Goal: Find specific page/section: Find specific page/section

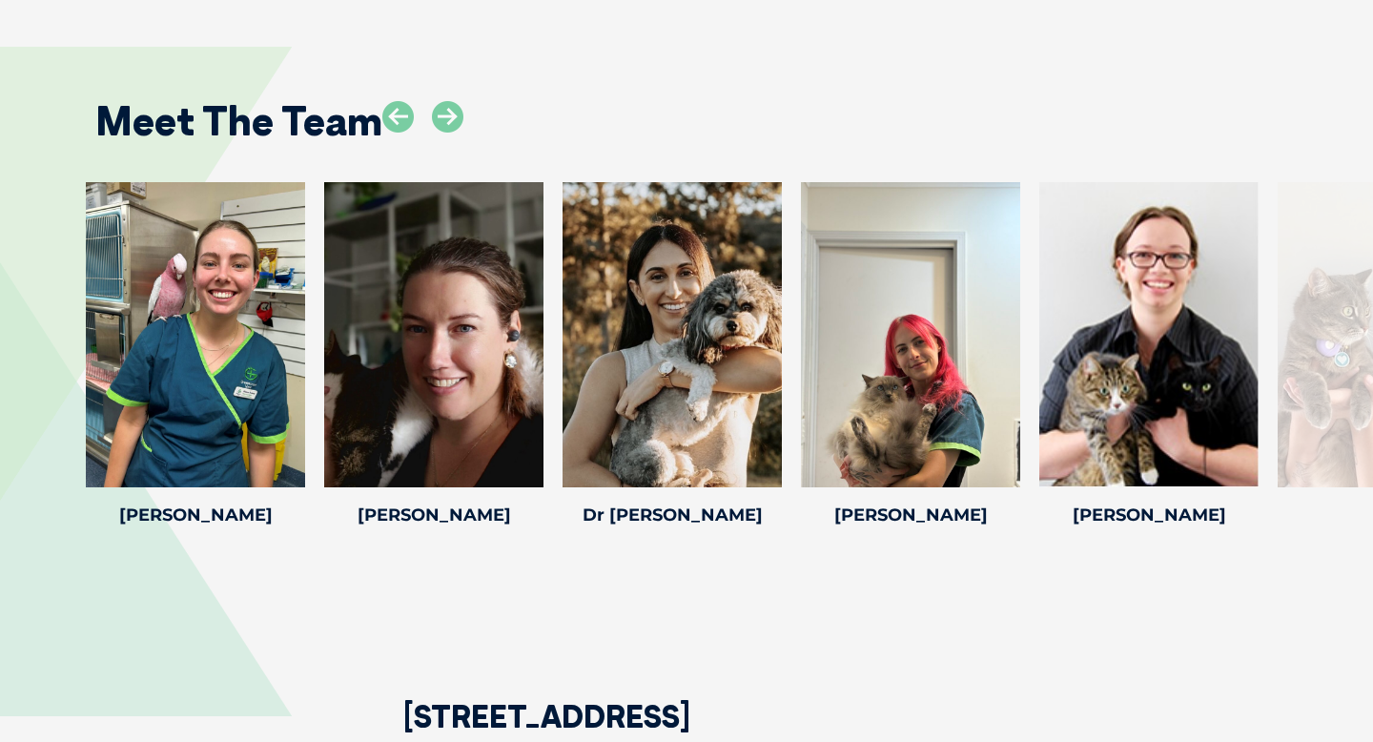
scroll to position [2578, 0]
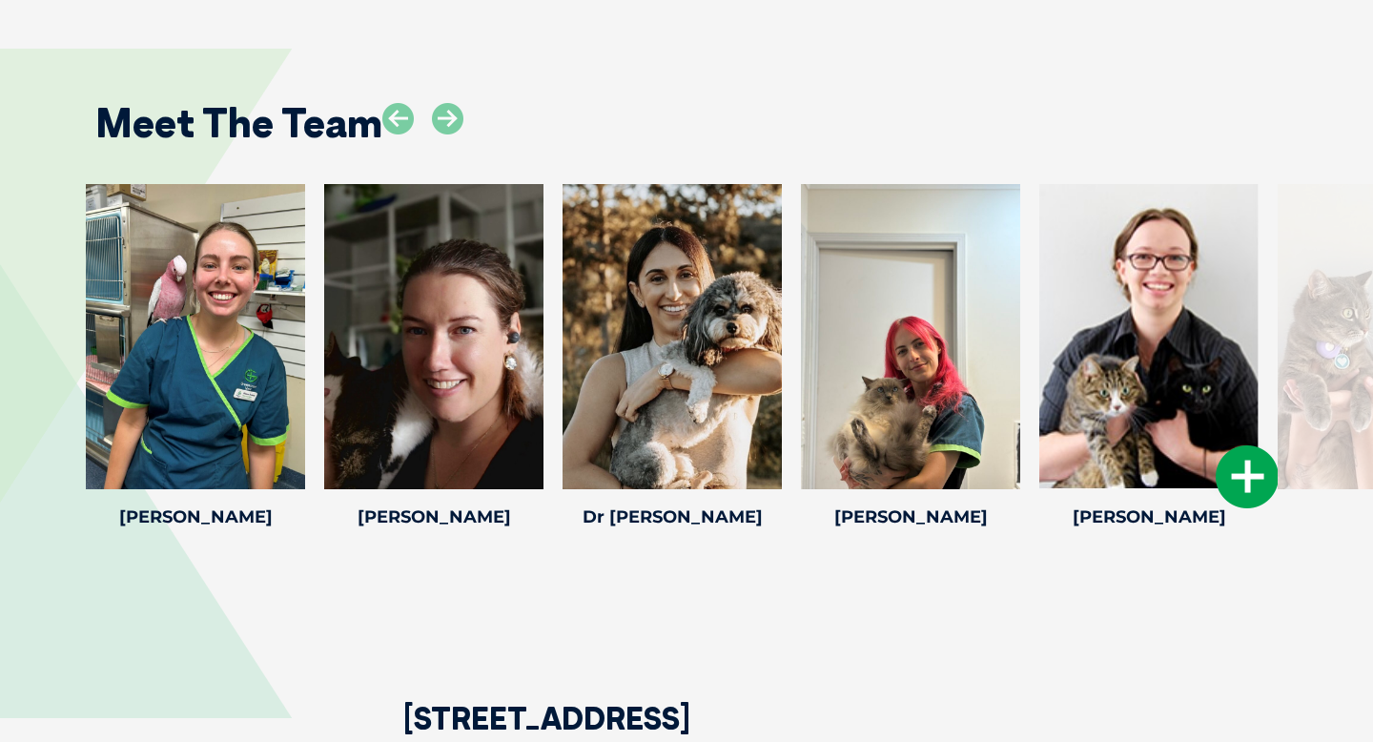
click at [1236, 476] on icon at bounding box center [1247, 476] width 63 height 63
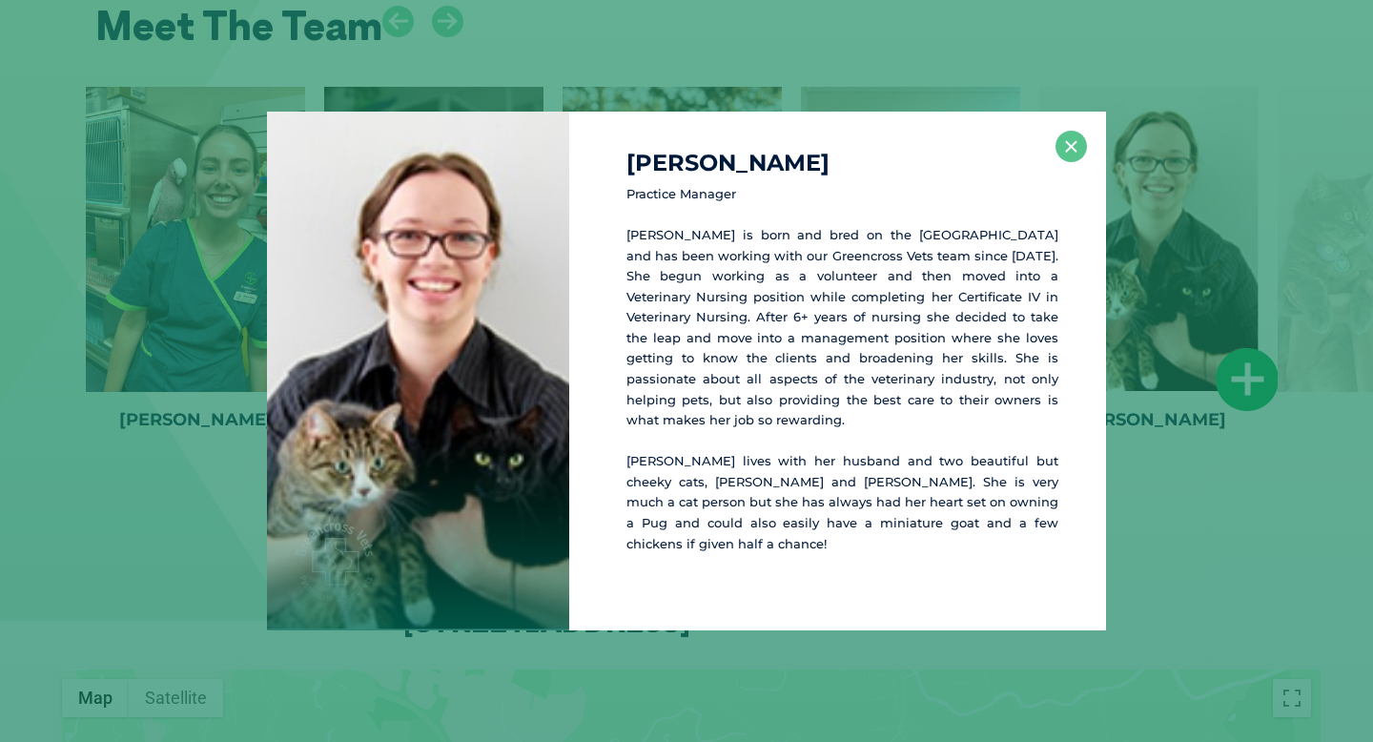
scroll to position [2681, 0]
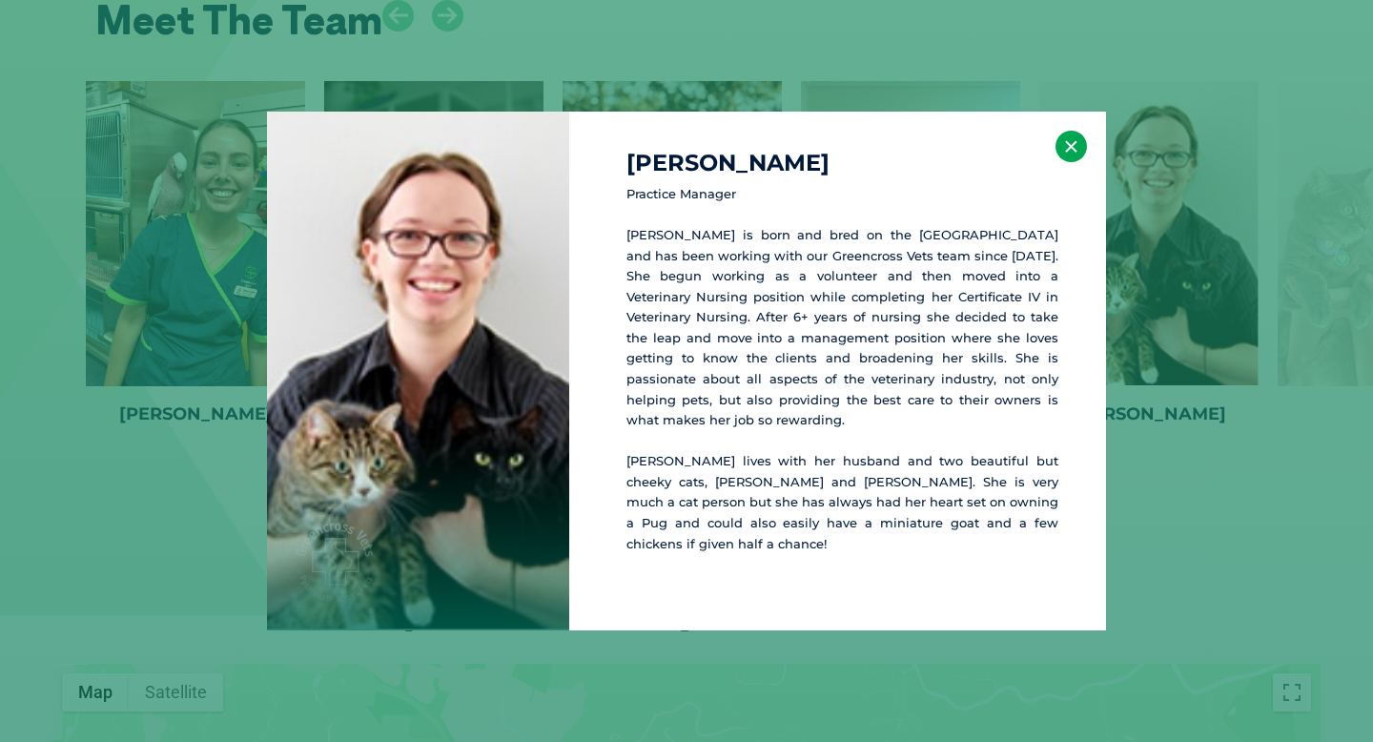
click at [1075, 162] on button "×" at bounding box center [1071, 146] width 31 height 31
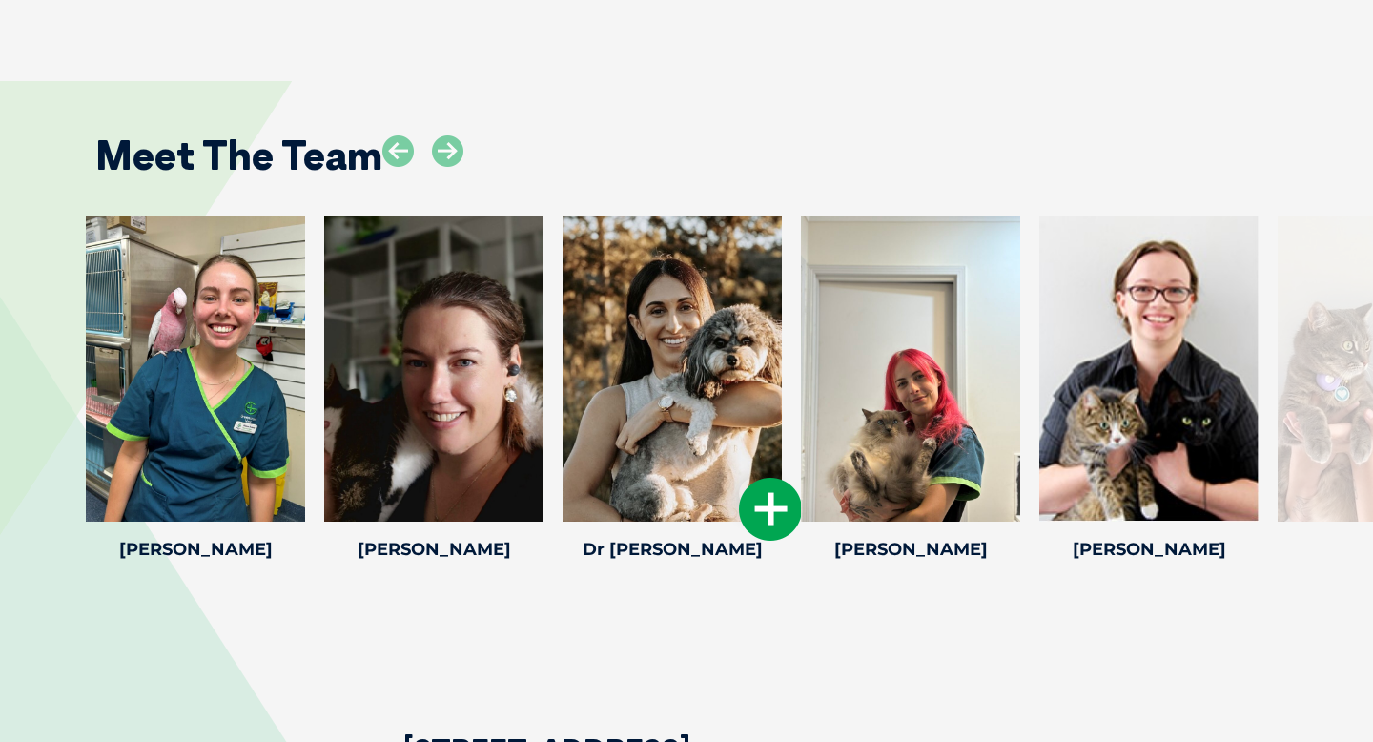
scroll to position [2529, 0]
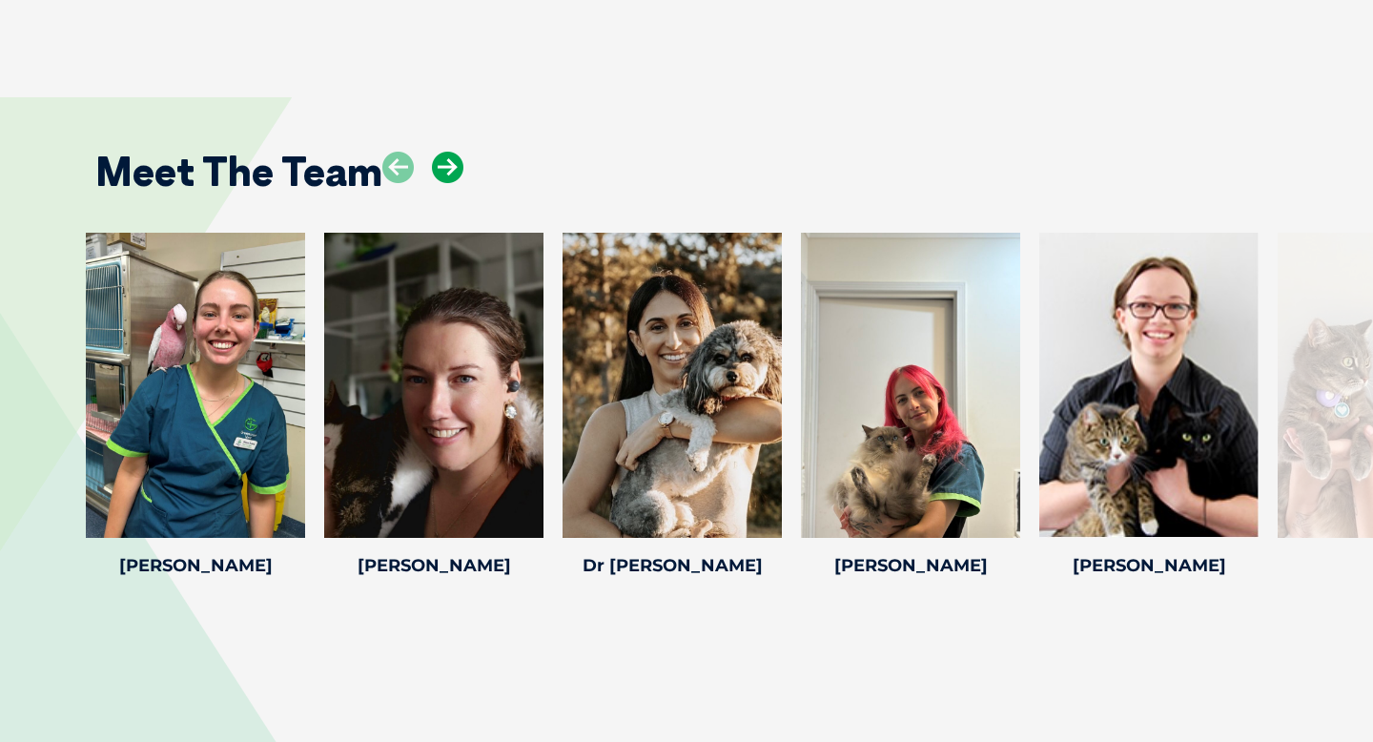
click at [445, 166] on icon at bounding box center [447, 167] width 31 height 31
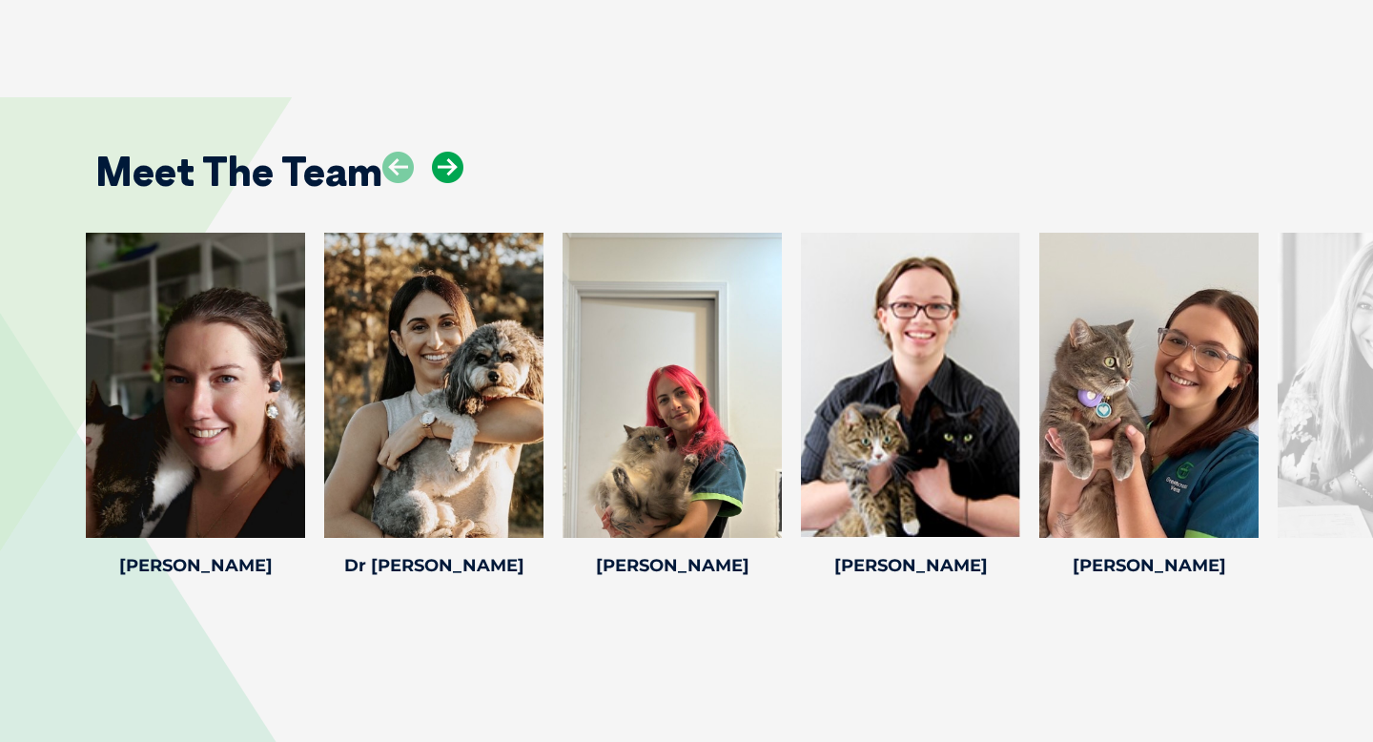
click at [445, 166] on icon at bounding box center [447, 167] width 31 height 31
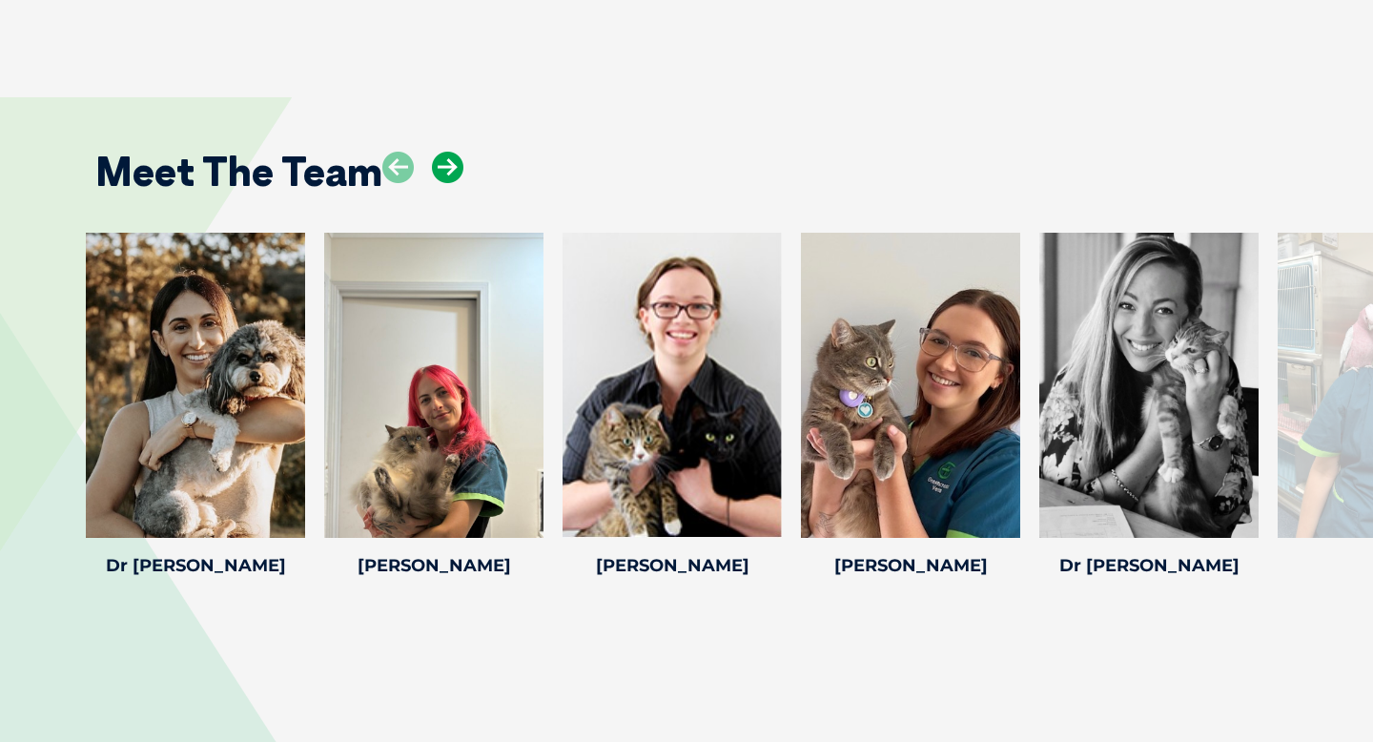
click at [445, 166] on icon at bounding box center [447, 167] width 31 height 31
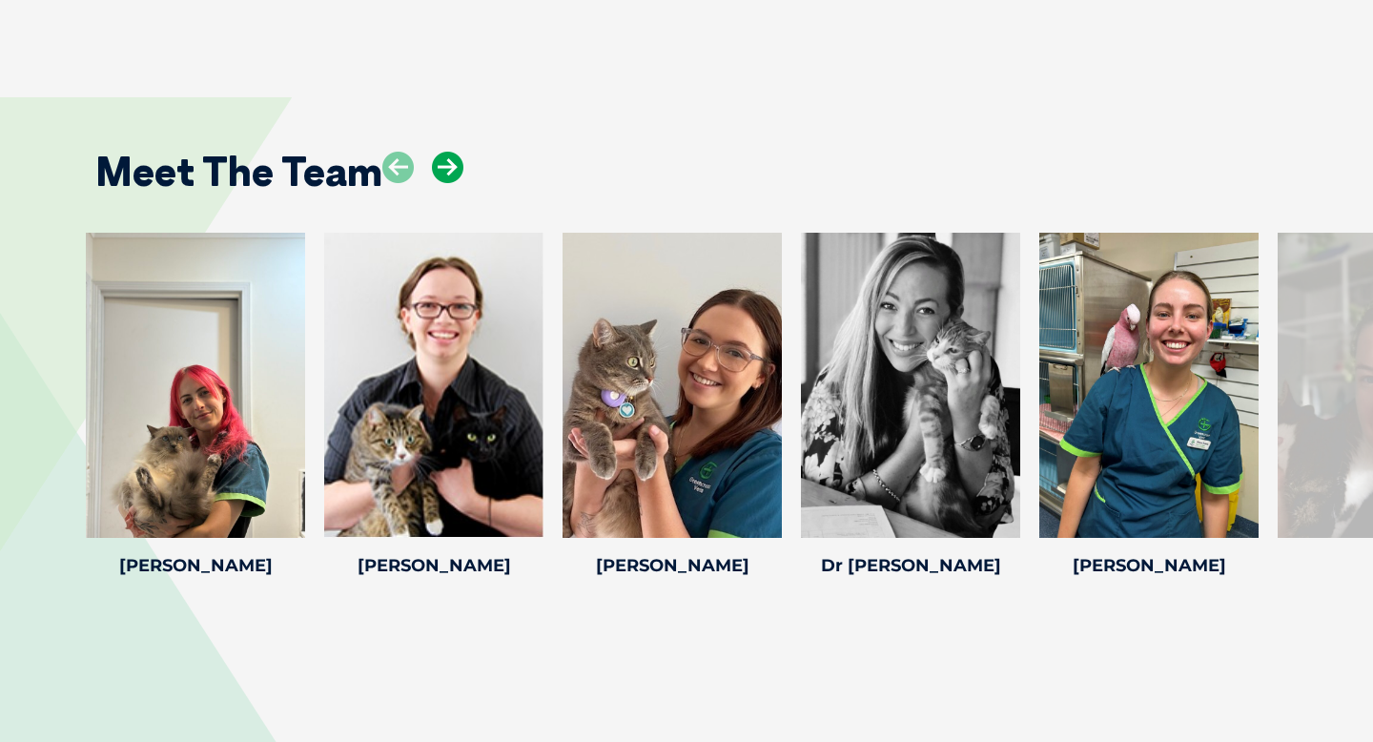
click at [445, 166] on icon at bounding box center [447, 167] width 31 height 31
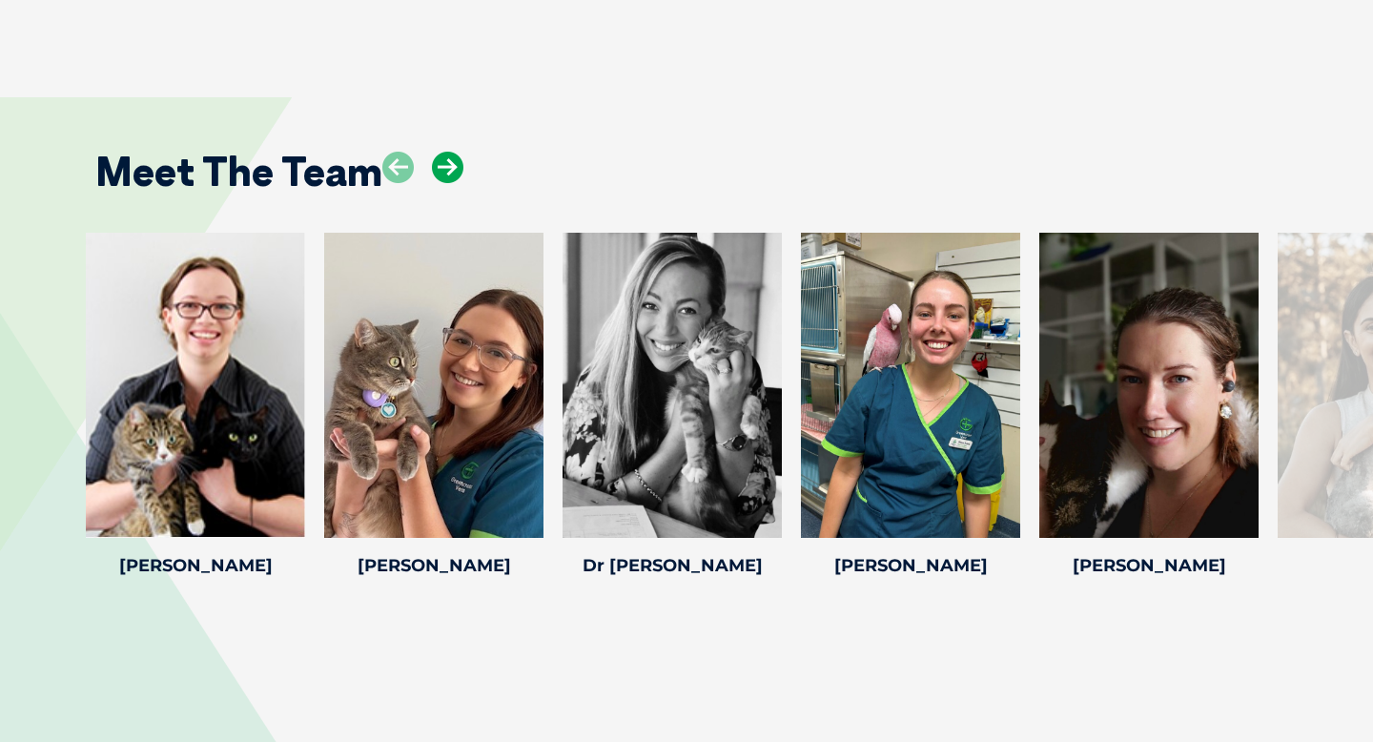
click at [445, 166] on icon at bounding box center [447, 167] width 31 height 31
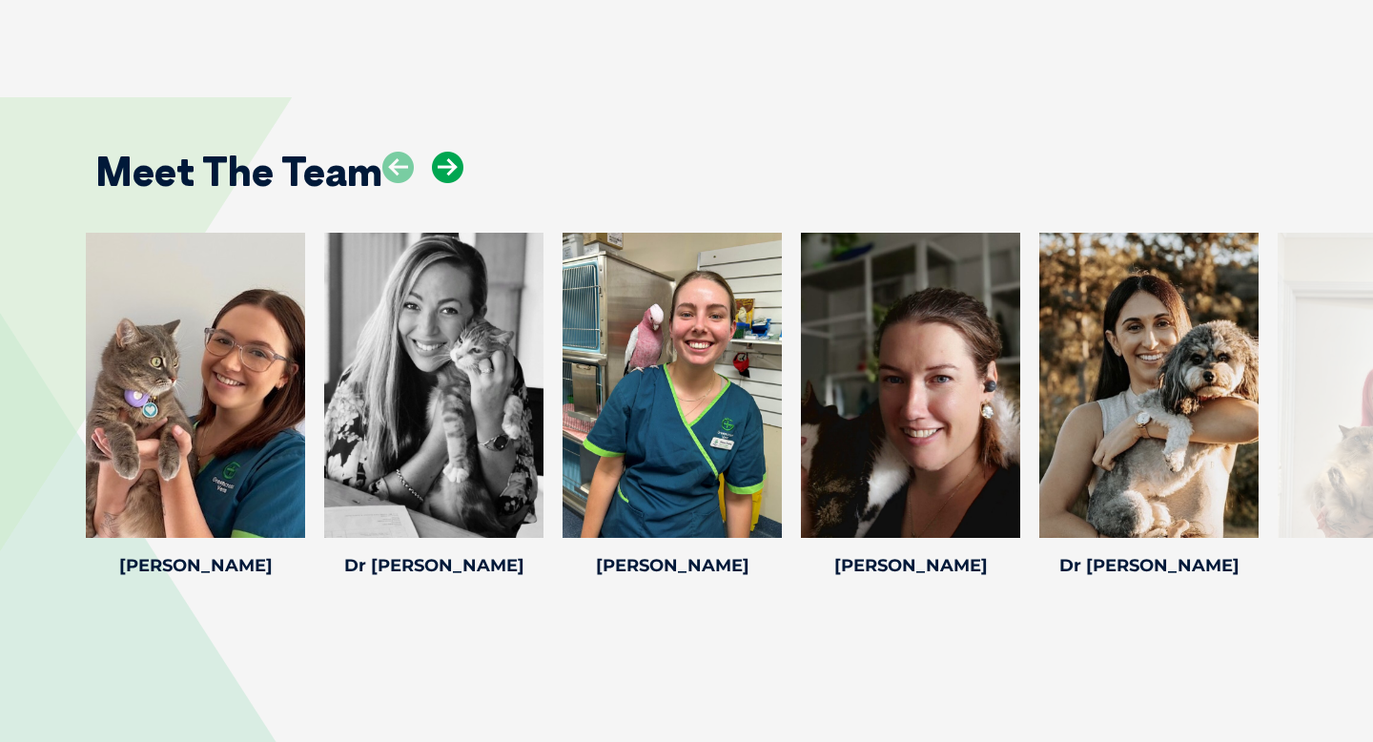
click at [445, 166] on icon at bounding box center [447, 167] width 31 height 31
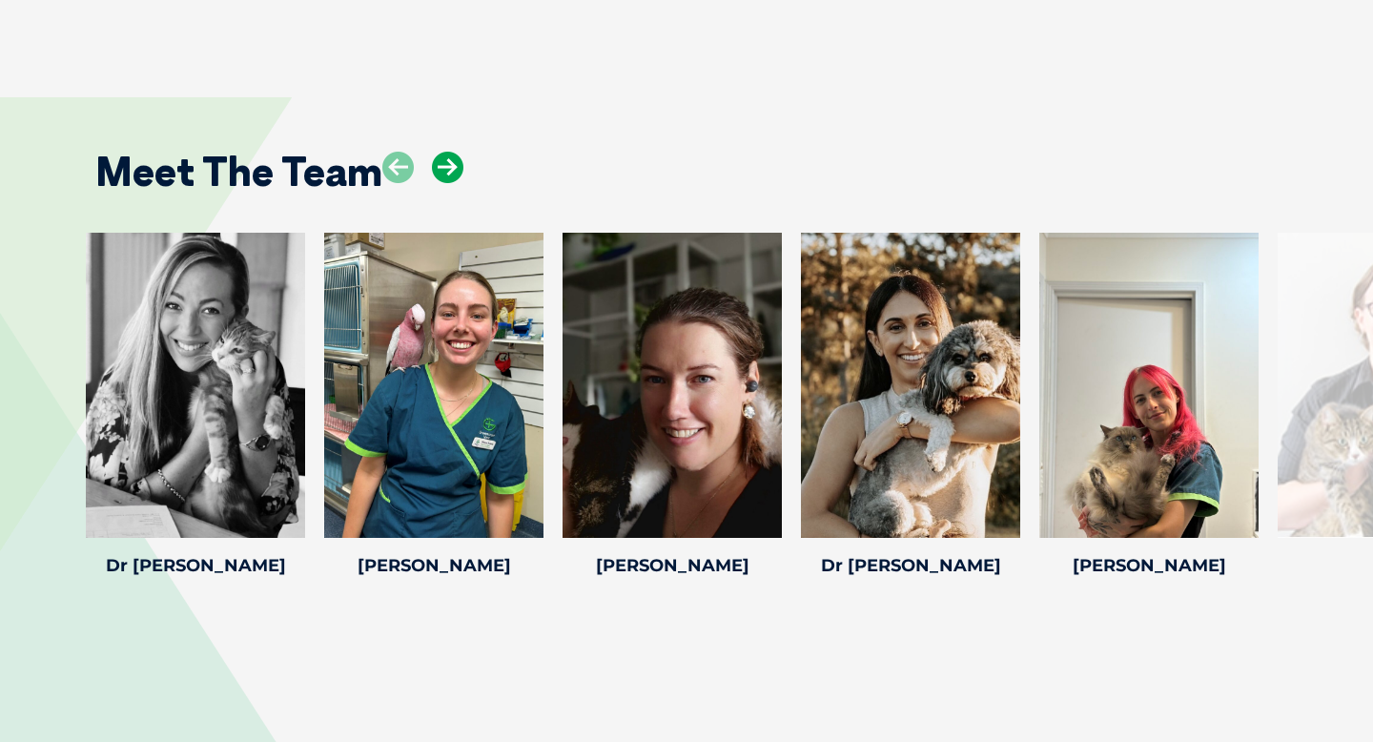
click at [445, 166] on icon at bounding box center [447, 167] width 31 height 31
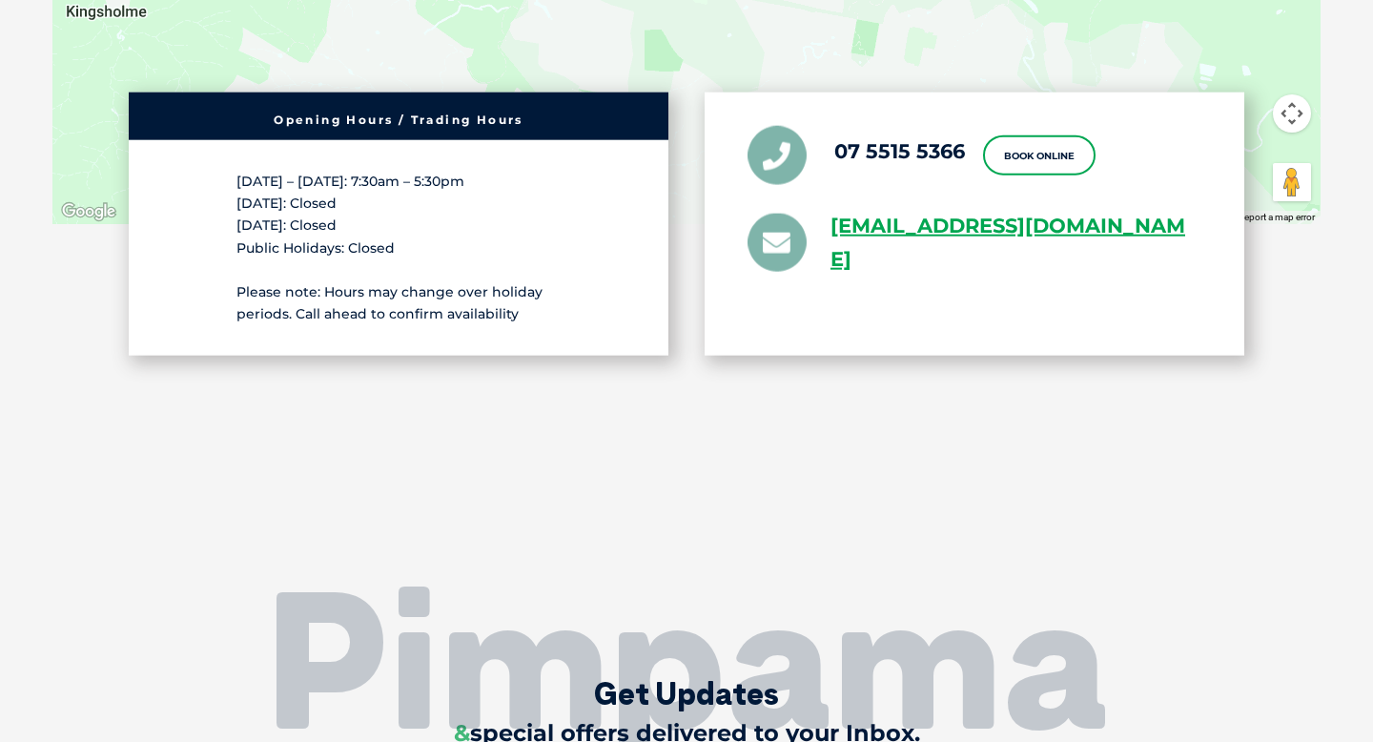
scroll to position [3583, 0]
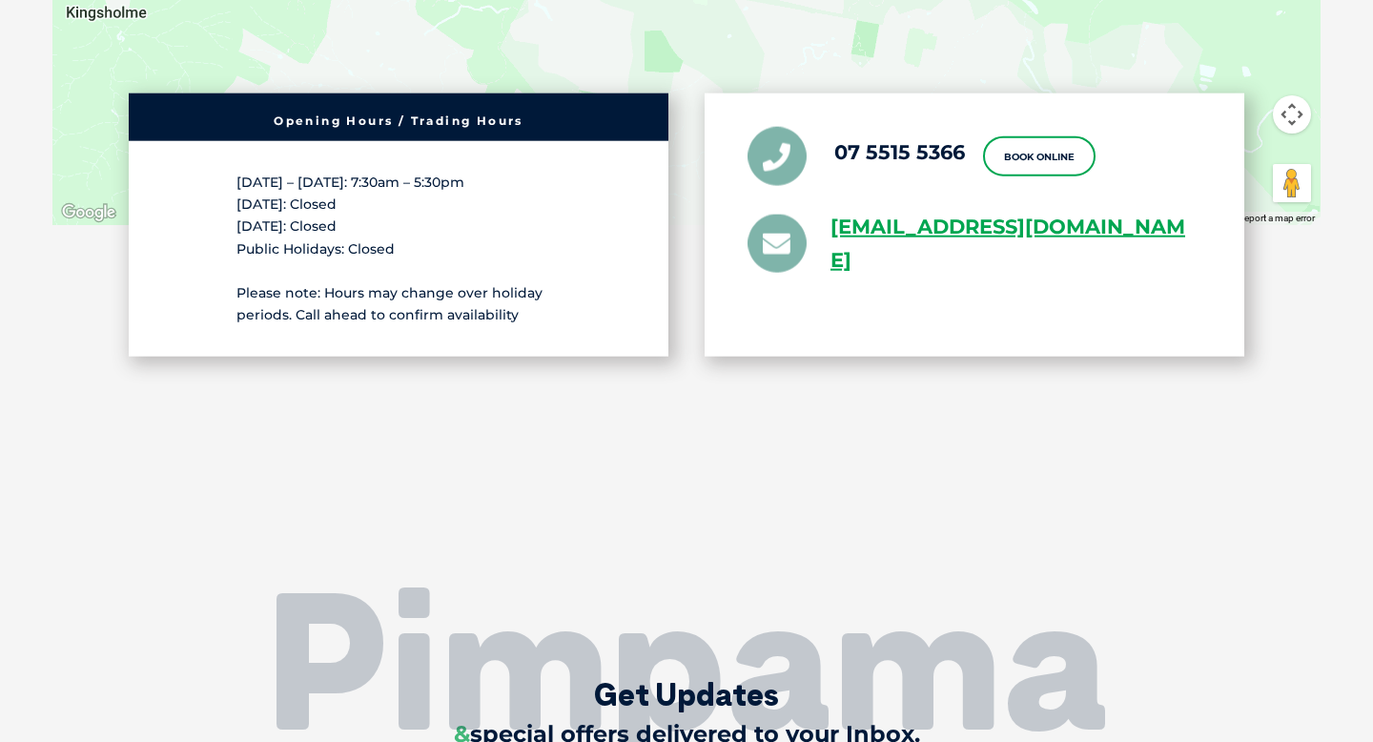
drag, startPoint x: 875, startPoint y: 225, endPoint x: 593, endPoint y: 0, distance: 361.0
click at [0, 0] on section "[STREET_ADDRESS] ← Move left → Move right ↑ Move up ↓ Move down + Zoom in - Zoo…" at bounding box center [686, 67] width 1373 height 1074
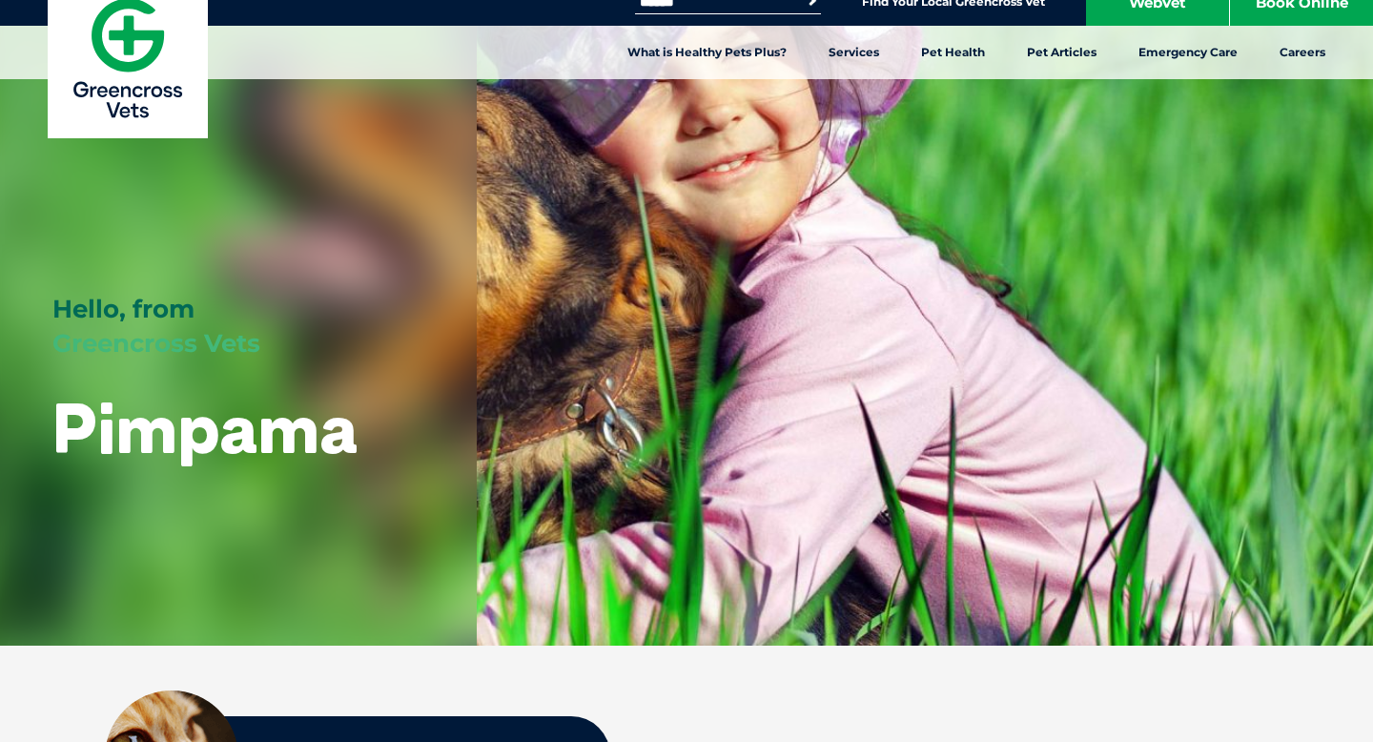
scroll to position [0, 0]
